Goal: Information Seeking & Learning: Learn about a topic

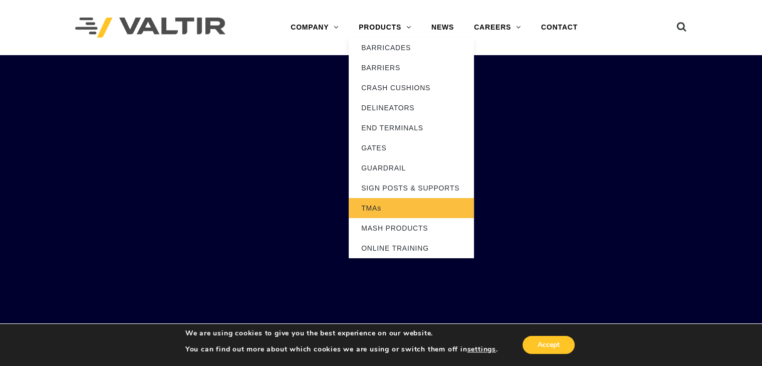
click at [368, 206] on link "TMAs" at bounding box center [411, 208] width 125 height 20
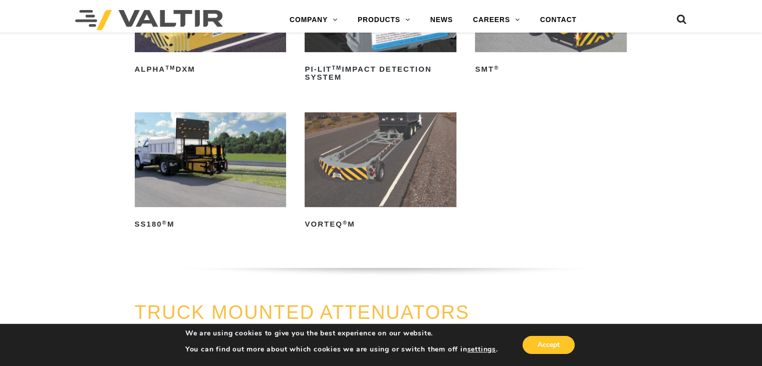
scroll to position [200, 0]
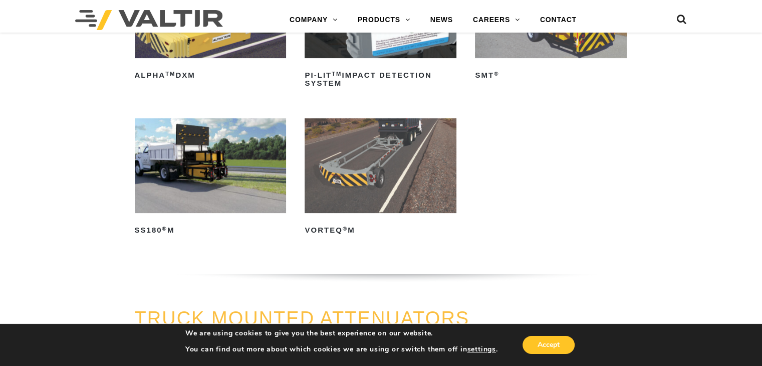
click at [210, 149] on img at bounding box center [211, 165] width 152 height 95
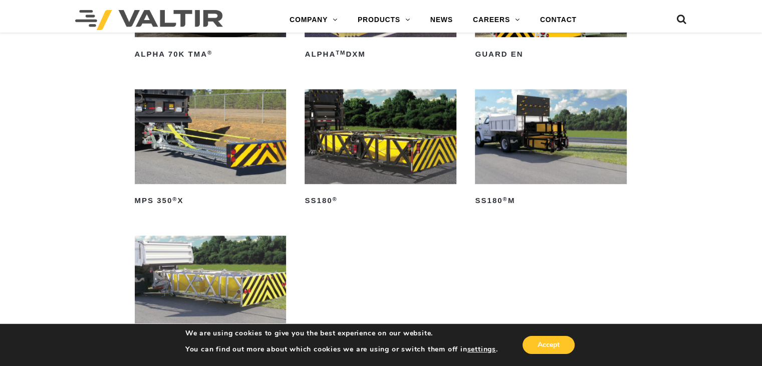
scroll to position [601, 0]
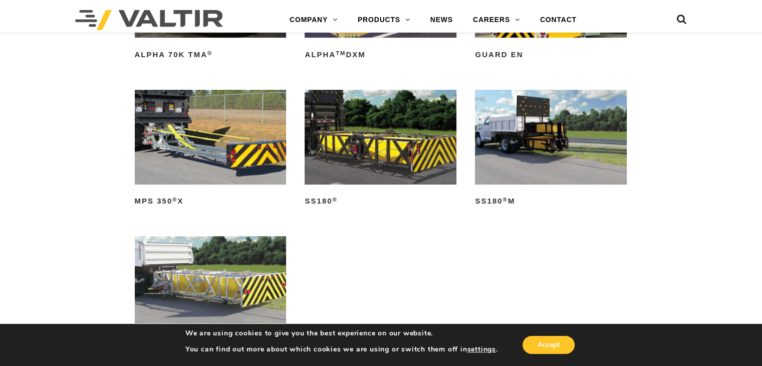
click at [238, 141] on img at bounding box center [211, 137] width 152 height 95
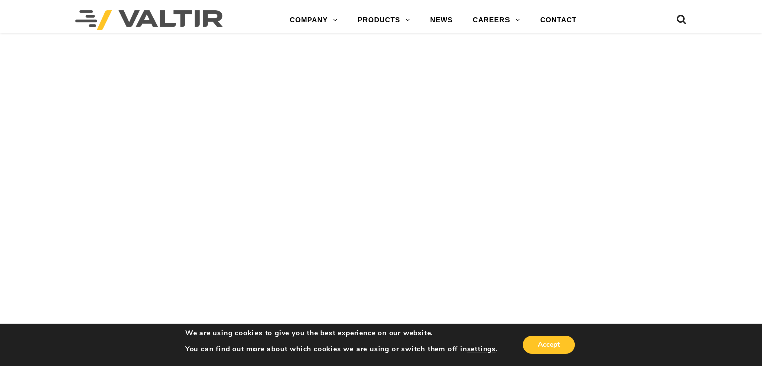
scroll to position [1953, 0]
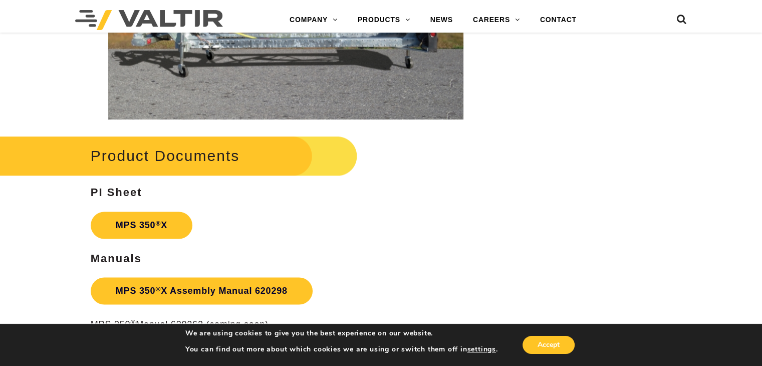
scroll to position [1703, 0]
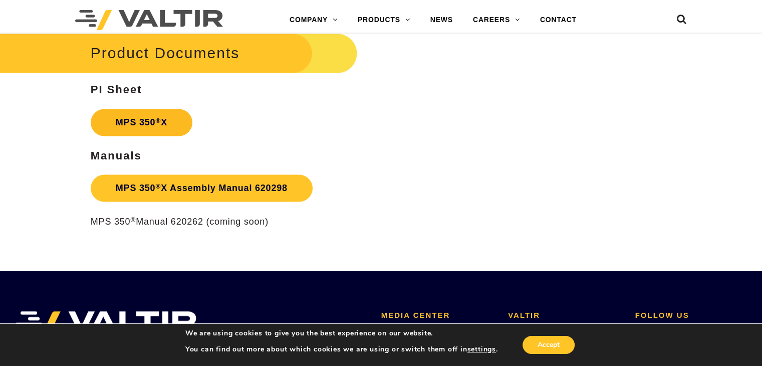
click at [165, 120] on strong "MPS 350 ® X" at bounding box center [142, 122] width 52 height 10
